Goal: Task Accomplishment & Management: Manage account settings

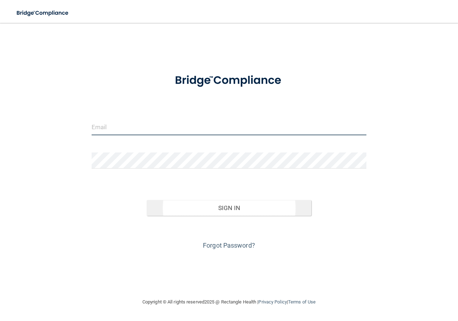
type input "[EMAIL_ADDRESS][DOMAIN_NAME]"
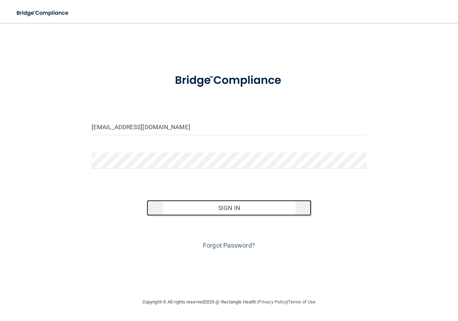
click at [224, 210] on button "Sign In" at bounding box center [229, 208] width 165 height 16
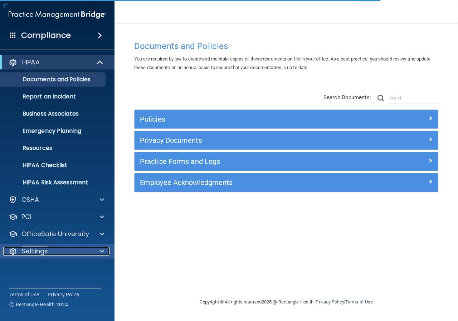
click at [44, 247] on p "Settings" at bounding box center [34, 251] width 27 height 9
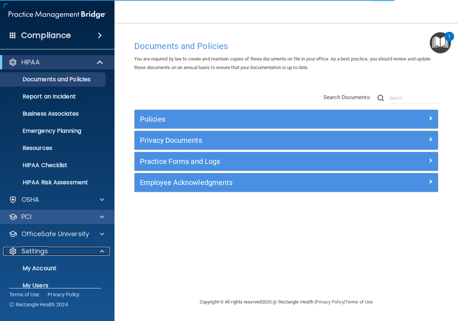
scroll to position [45, 0]
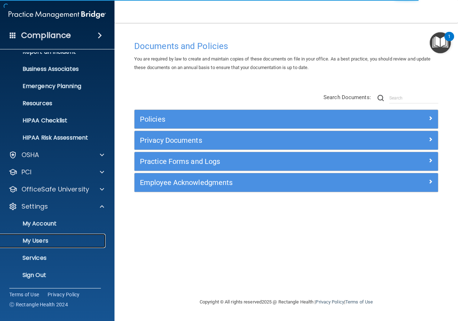
click at [45, 243] on p "My Users" at bounding box center [54, 240] width 98 height 7
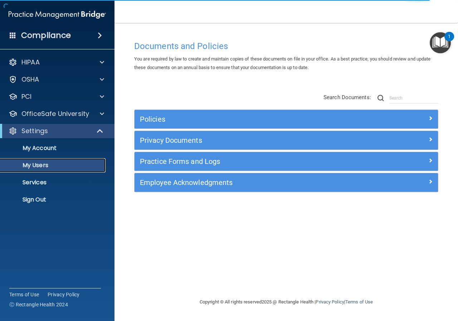
select select "20"
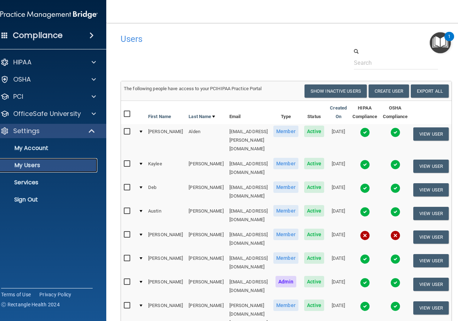
scroll to position [36, 0]
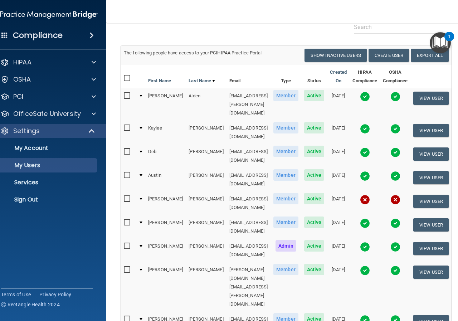
click at [366, 266] on img at bounding box center [365, 271] width 10 height 10
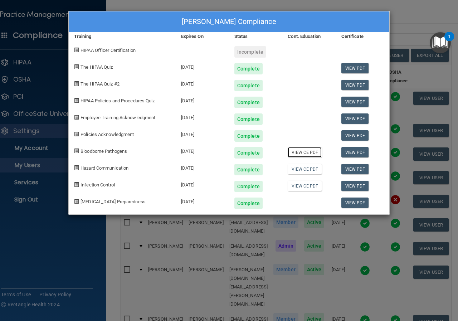
click at [305, 151] on link "View CE PDF" at bounding box center [305, 152] width 34 height 10
click at [308, 169] on link "View CE PDF" at bounding box center [305, 169] width 34 height 10
click at [310, 181] on link "View CE PDF" at bounding box center [305, 186] width 34 height 10
click at [420, 14] on div "[PERSON_NAME] Compliance Training Expires On Status Cont. Education Certificate…" at bounding box center [229, 160] width 458 height 321
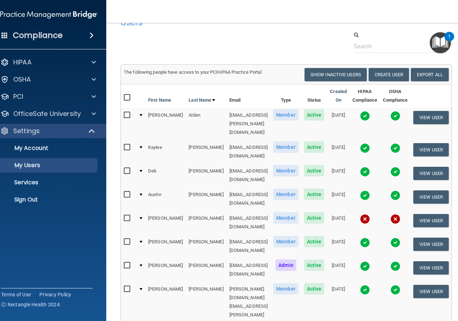
scroll to position [0, 0]
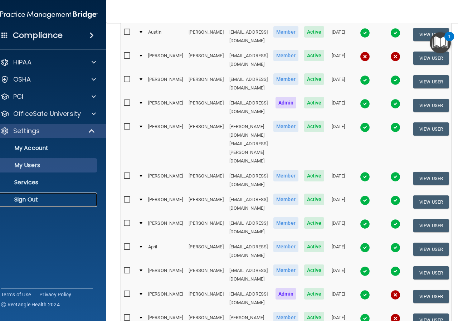
click at [22, 200] on p "Sign Out" at bounding box center [45, 199] width 98 height 7
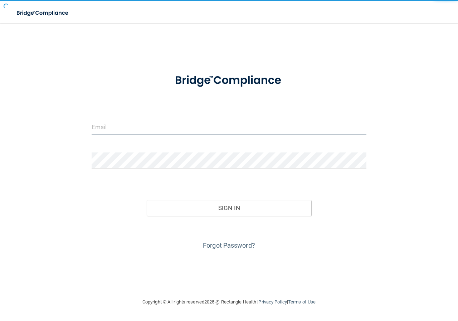
type input "[EMAIL_ADDRESS][DOMAIN_NAME]"
